Goal: Check status: Check status

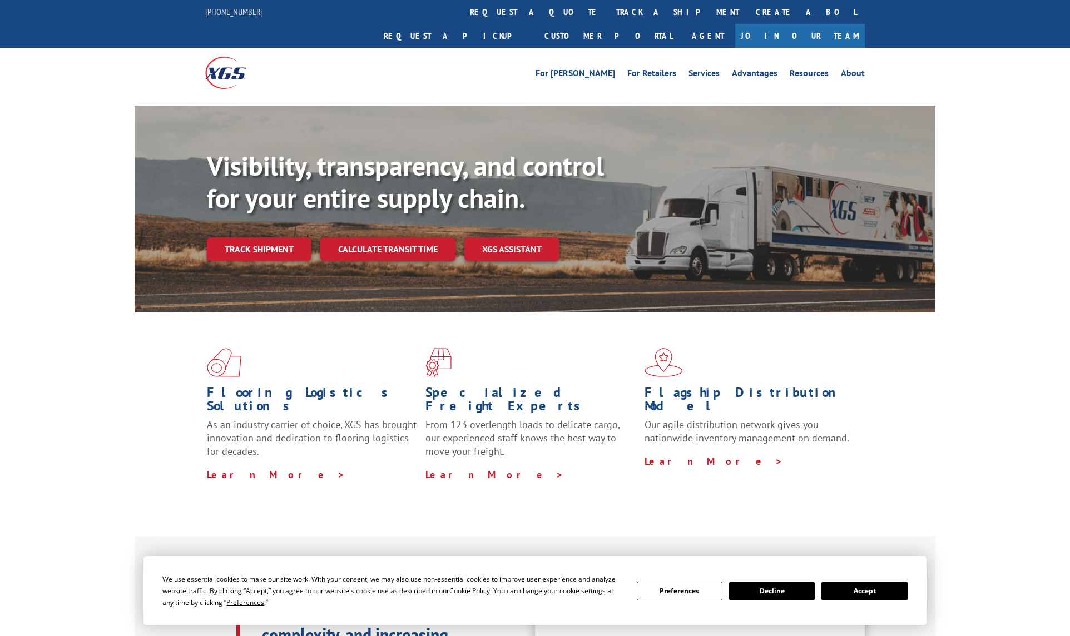
click at [259, 242] on div "Visibility, transparency, and control for your entire supply chain. Track shipm…" at bounding box center [571, 227] width 728 height 155
click at [257, 237] on link "Track shipment" at bounding box center [259, 248] width 105 height 23
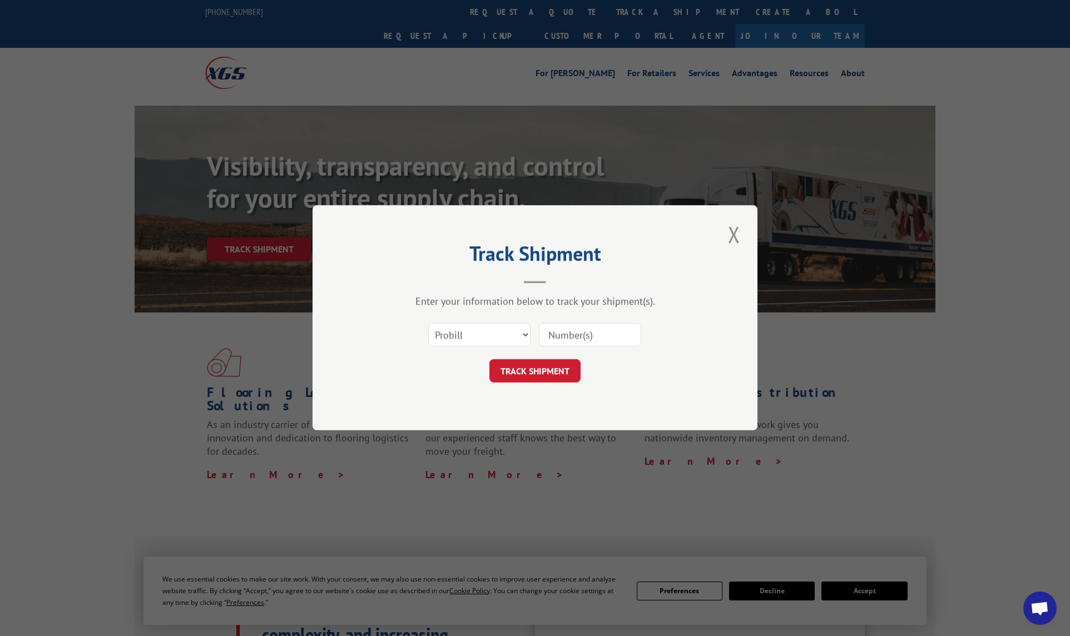
click at [599, 345] on input at bounding box center [590, 335] width 102 height 23
paste input "17537453"
type input "17537453"
click at [526, 362] on button "TRACK SHIPMENT" at bounding box center [534, 371] width 91 height 23
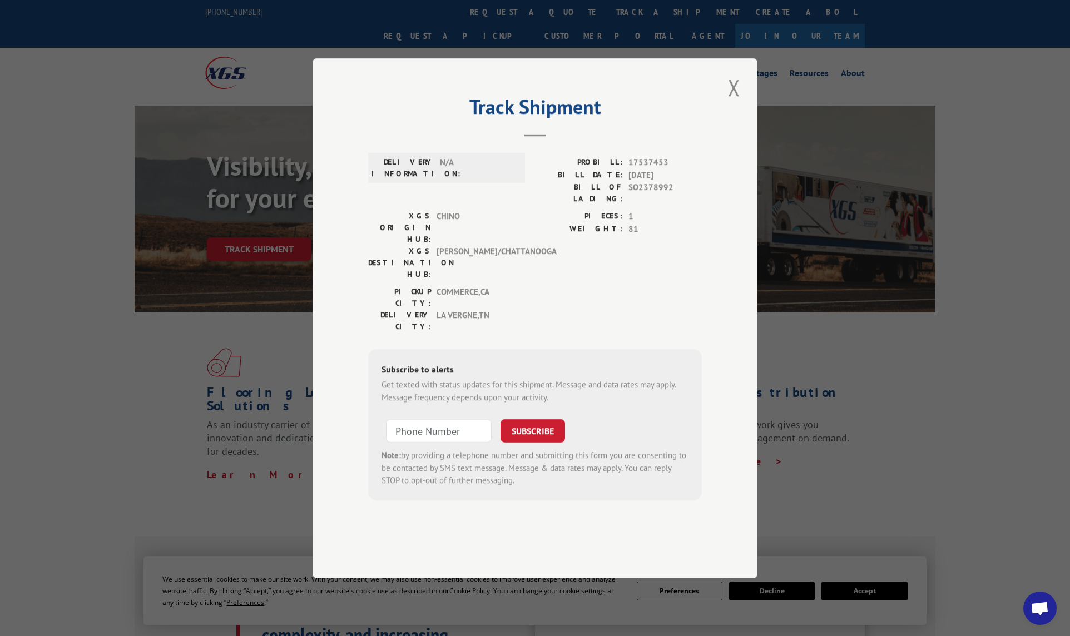
click at [411, 272] on div "XGS ORIGIN HUB: CHINO XGS DESTINATION HUB: [PERSON_NAME]/[GEOGRAPHIC_DATA]" at bounding box center [443, 248] width 150 height 76
click at [438, 286] on span "COMMERCE , [GEOGRAPHIC_DATA]" at bounding box center [473, 297] width 75 height 23
click at [454, 286] on span "COMMERCE , [GEOGRAPHIC_DATA]" at bounding box center [473, 297] width 75 height 23
click at [448, 237] on span "CHINO" at bounding box center [473, 227] width 75 height 35
click at [457, 252] on span "[PERSON_NAME]/CHATTANOOGA" at bounding box center [473, 262] width 75 height 35
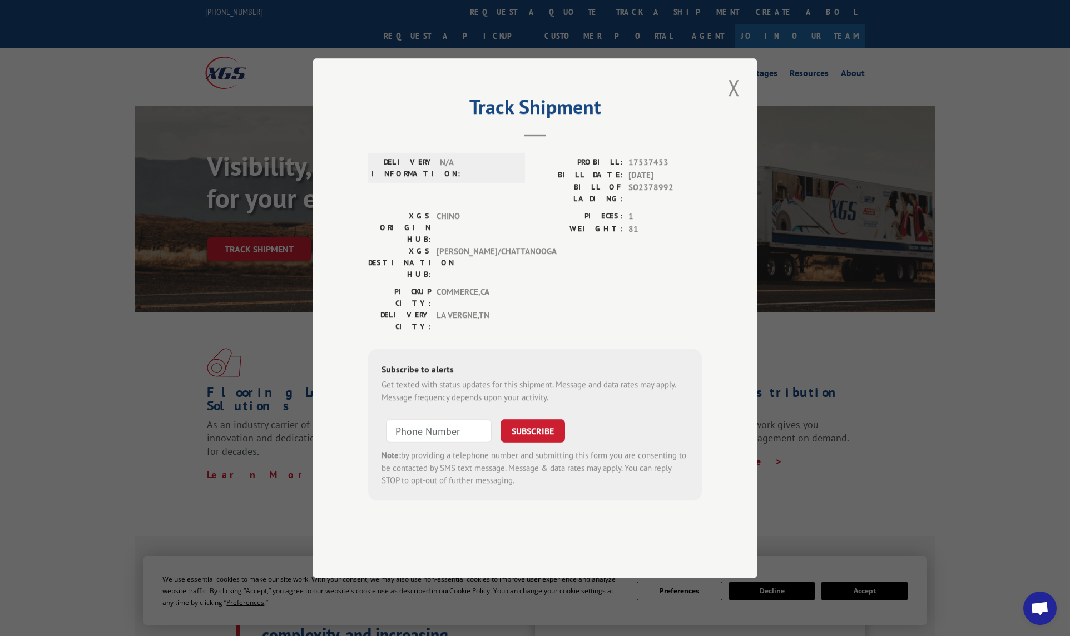
click at [465, 309] on span "LA VERGNE , [GEOGRAPHIC_DATA]" at bounding box center [473, 320] width 75 height 23
click at [482, 309] on span "LA VERGNE , [GEOGRAPHIC_DATA]" at bounding box center [473, 320] width 75 height 23
drag, startPoint x: 595, startPoint y: 242, endPoint x: 682, endPoint y: 191, distance: 100.7
click at [597, 223] on label "PIECES:" at bounding box center [579, 216] width 88 height 13
drag, startPoint x: 683, startPoint y: 188, endPoint x: 505, endPoint y: 189, distance: 178.5
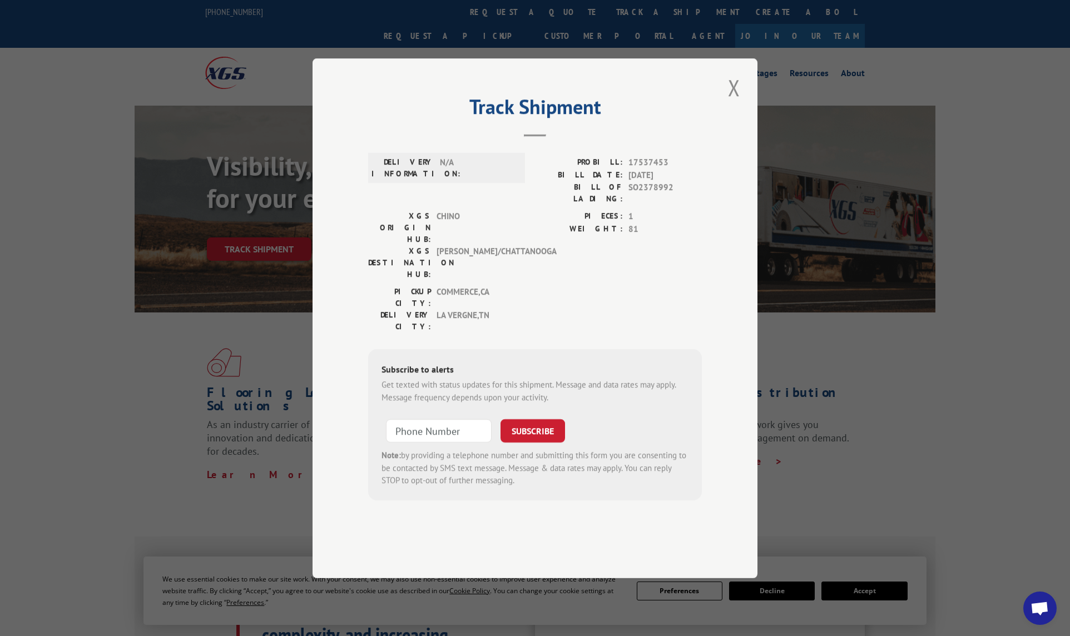
click at [682, 188] on div "DELIVERY INFORMATION: N/A PROBILL: 17537453 BILL DATE: [DATE] BILL OF LADING: S…" at bounding box center [535, 324] width 334 height 352
click at [729, 103] on button "Close modal" at bounding box center [733, 87] width 19 height 31
